Goal: Navigation & Orientation: Find specific page/section

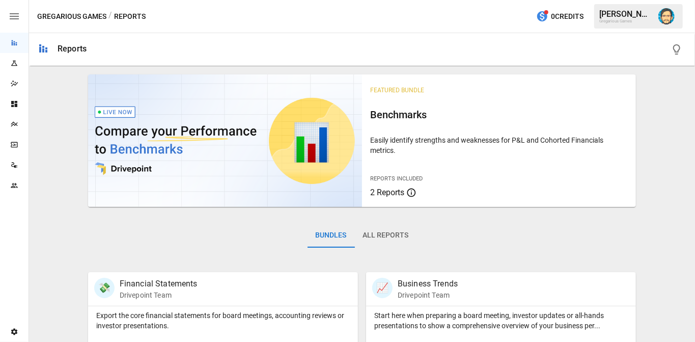
click at [11, 84] on icon "Dazzler Studio" at bounding box center [14, 83] width 8 height 8
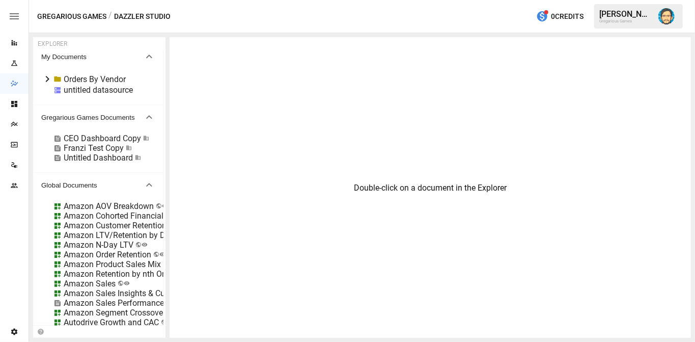
scroll to position [49, 0]
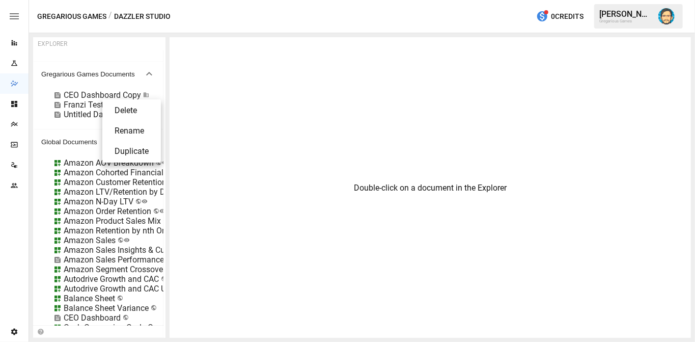
click at [91, 95] on div at bounding box center [347, 171] width 695 height 342
click at [87, 94] on div "CEO Dashboard Copy" at bounding box center [102, 95] width 77 height 10
click at [83, 104] on div "Franzi Test Copy" at bounding box center [94, 105] width 60 height 10
click at [77, 102] on div at bounding box center [347, 171] width 695 height 342
click at [79, 100] on div at bounding box center [347, 171] width 695 height 342
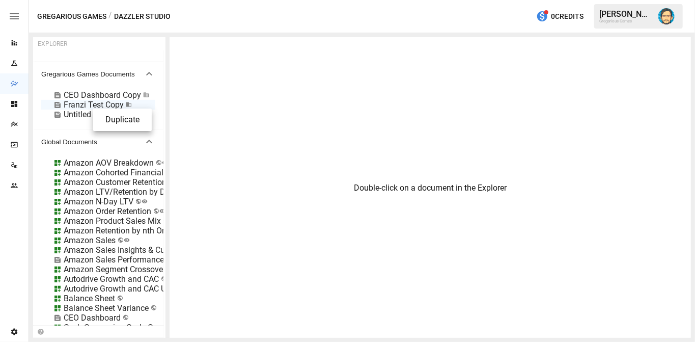
click at [80, 104] on div at bounding box center [347, 171] width 695 height 342
click at [77, 111] on div at bounding box center [347, 171] width 695 height 342
click at [86, 73] on span "Gregarious Games Documents" at bounding box center [92, 74] width 102 height 8
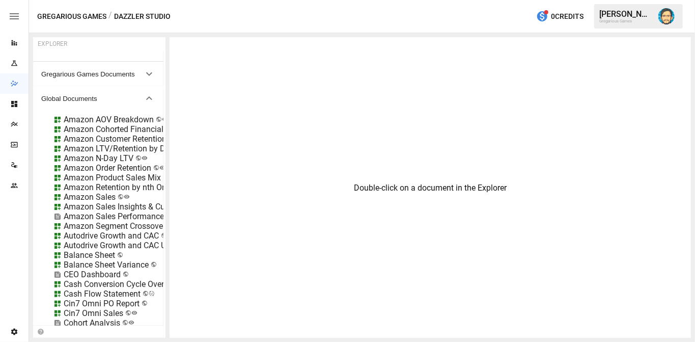
click at [86, 73] on span "Gregarious Games Documents" at bounding box center [92, 74] width 102 height 8
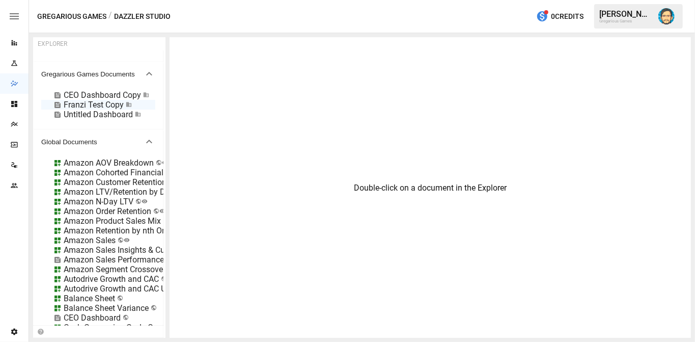
click at [669, 15] on img "Dana Basken" at bounding box center [666, 16] width 16 height 16
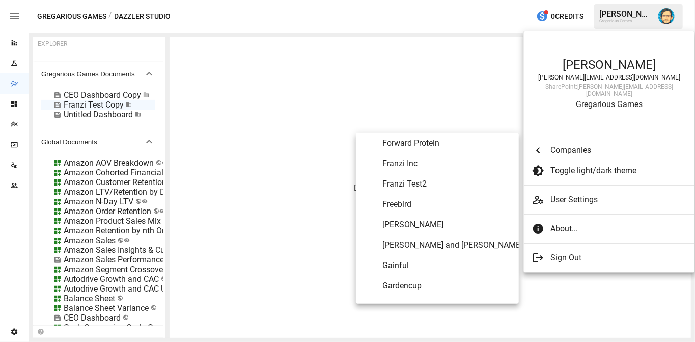
scroll to position [2017, 0]
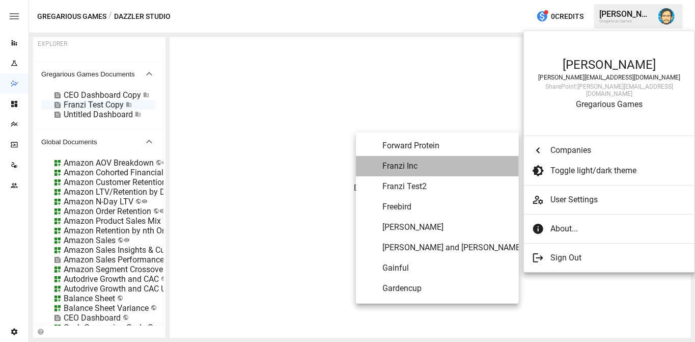
click at [433, 166] on span "Franzi Inc" at bounding box center [446, 166] width 128 height 12
